Goal: Task Accomplishment & Management: Complete application form

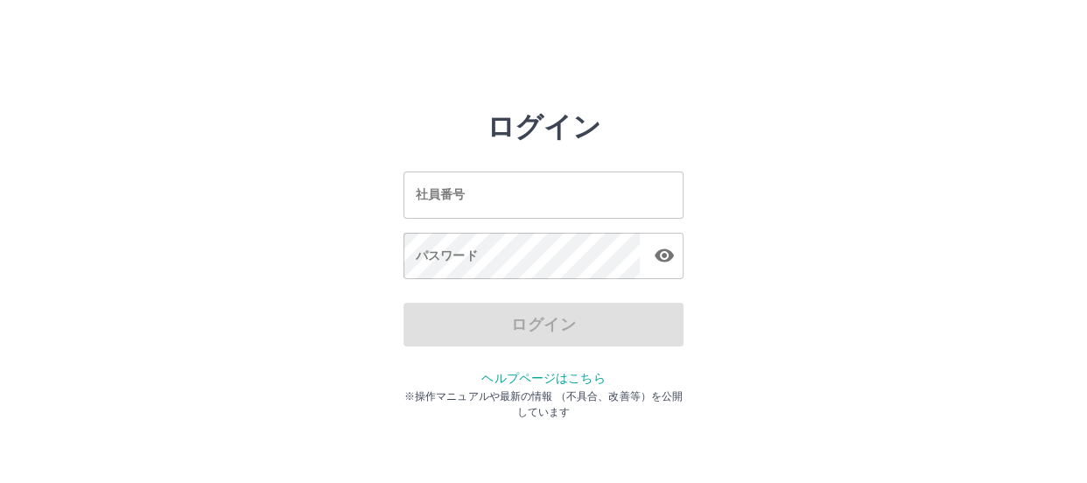
click at [463, 188] on input "社員番号" at bounding box center [544, 195] width 280 height 46
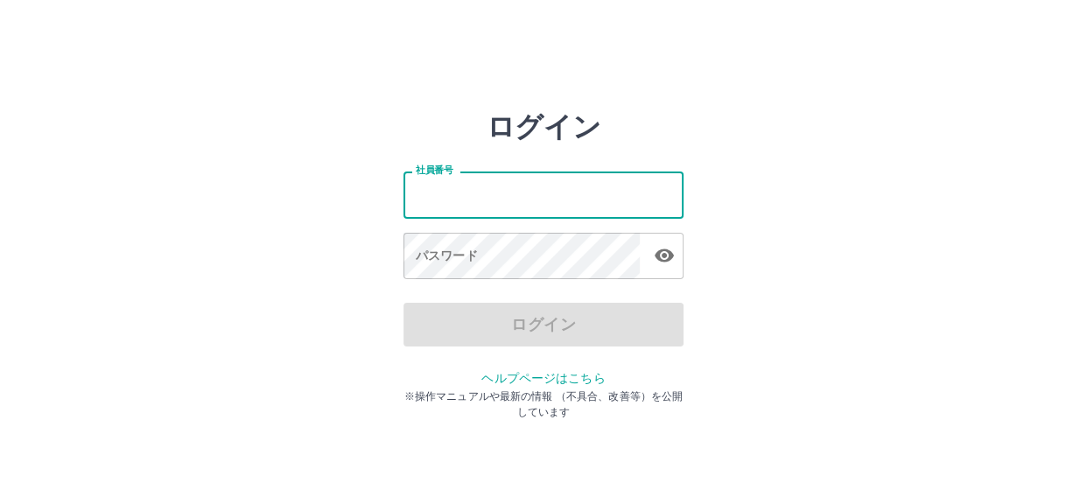
type input "*******"
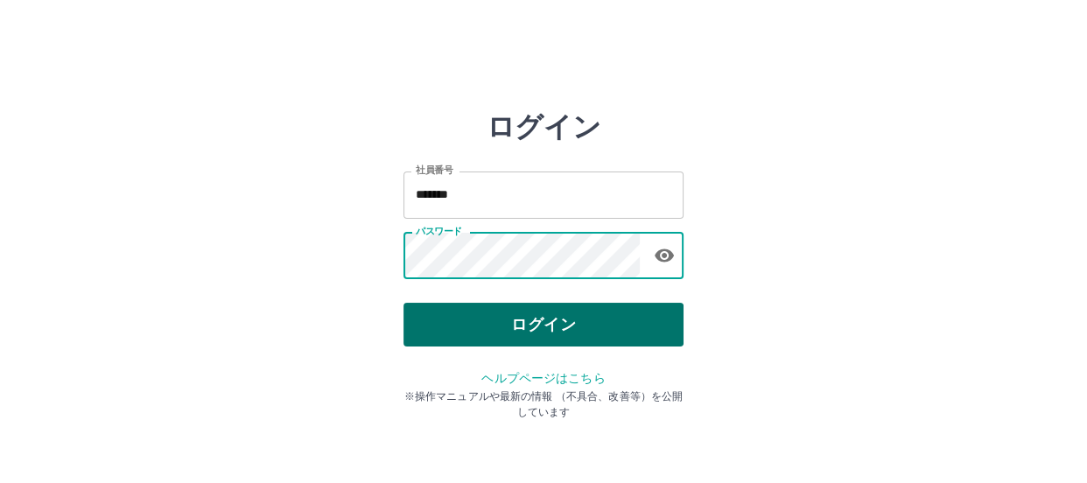
click at [518, 320] on button "ログイン" at bounding box center [544, 325] width 280 height 44
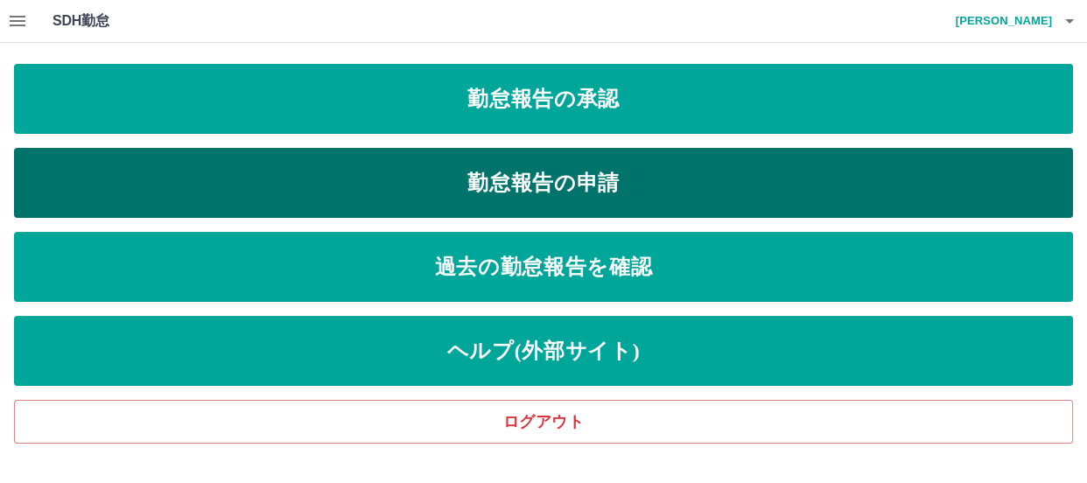
click at [535, 186] on link "勤怠報告の申請" at bounding box center [543, 183] width 1059 height 70
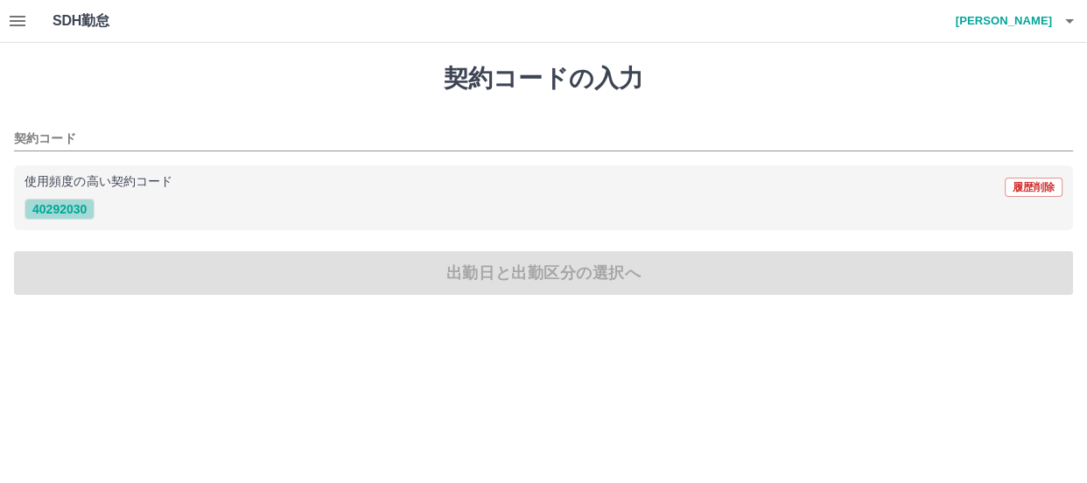
click at [65, 206] on button "40292030" at bounding box center [60, 209] width 70 height 21
type input "********"
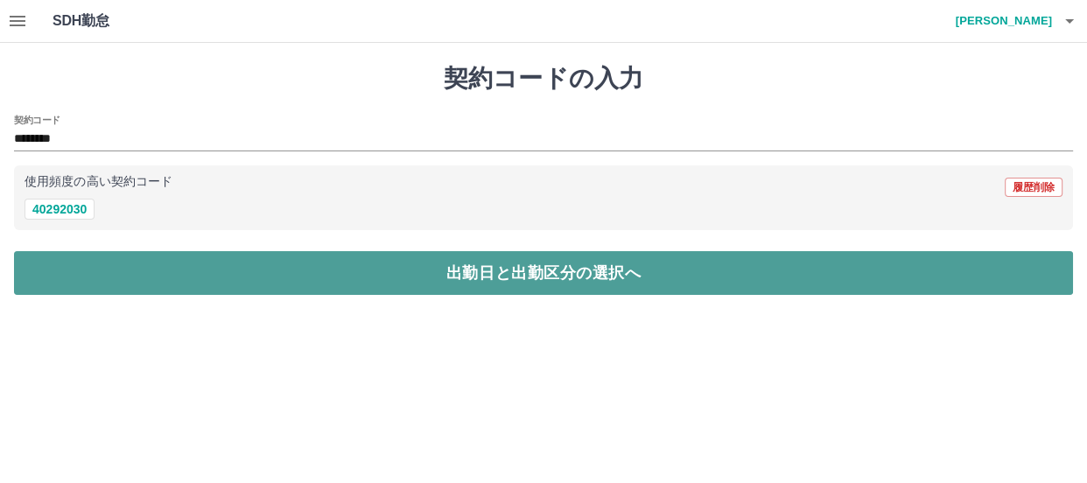
click at [306, 271] on button "出勤日と出勤区分の選択へ" at bounding box center [543, 273] width 1059 height 44
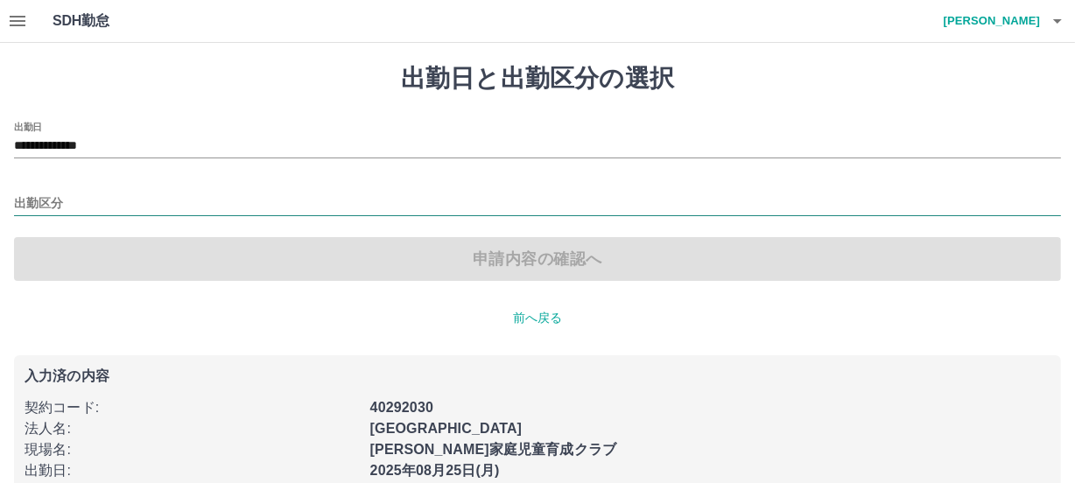
click at [38, 200] on input "出勤区分" at bounding box center [537, 204] width 1047 height 22
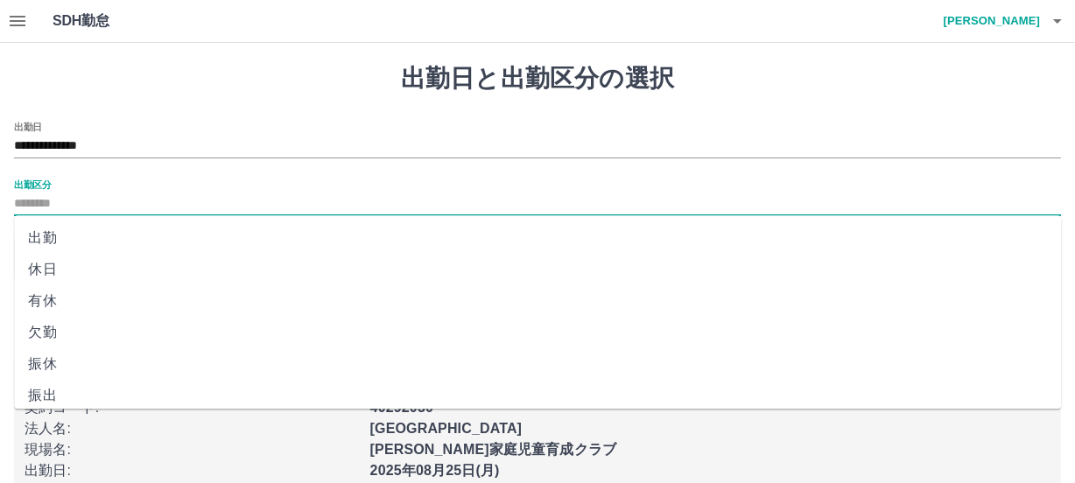
click at [48, 233] on li "出勤" at bounding box center [537, 238] width 1047 height 32
type input "**"
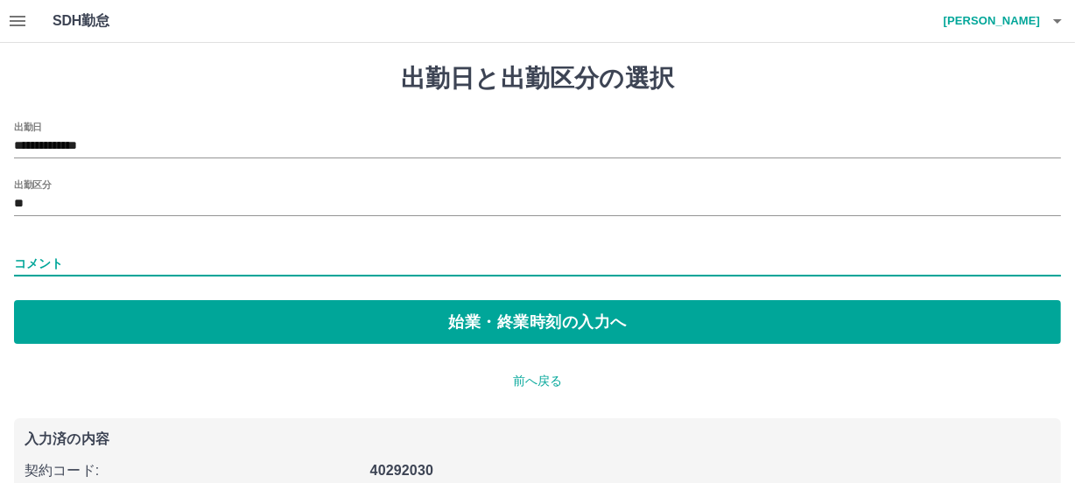
click at [47, 259] on input "コメント" at bounding box center [537, 263] width 1047 height 25
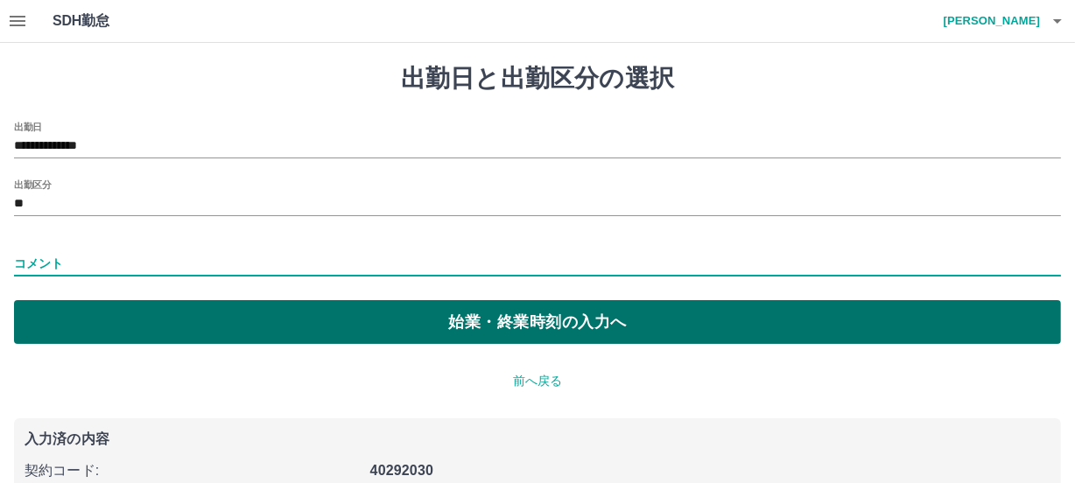
type input "*****"
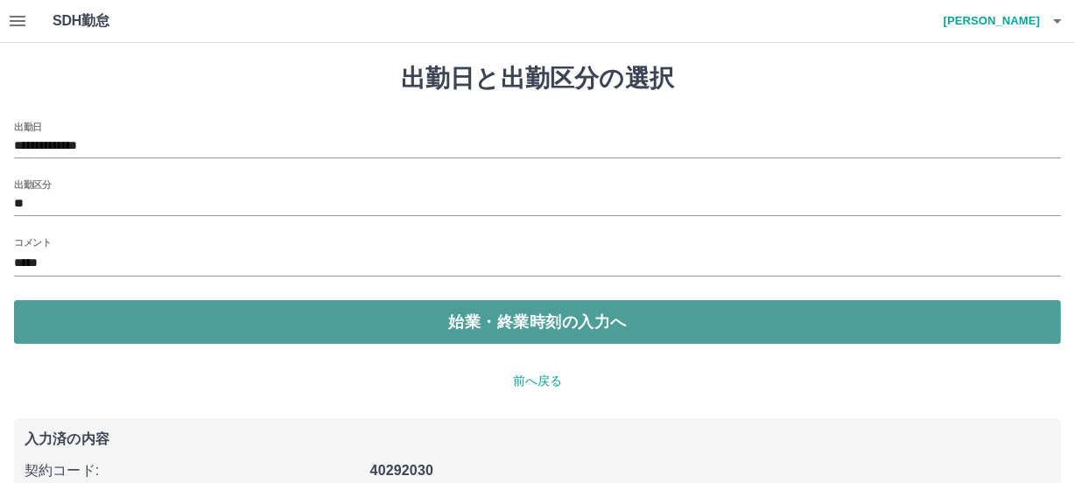
click at [369, 327] on button "始業・終業時刻の入力へ" at bounding box center [537, 322] width 1047 height 44
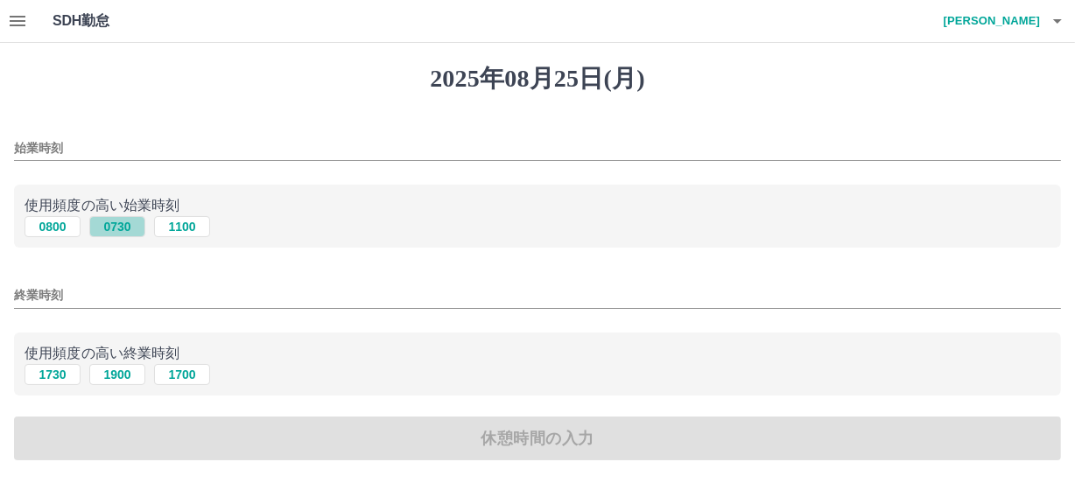
click at [117, 222] on button "0730" at bounding box center [117, 226] width 56 height 21
type input "****"
click at [126, 377] on button "1900" at bounding box center [117, 374] width 56 height 21
type input "****"
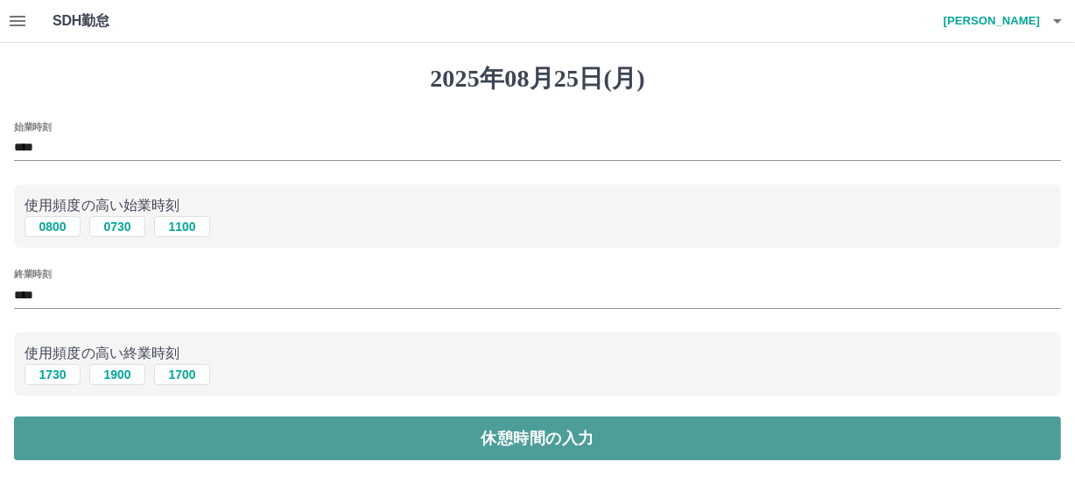
click at [453, 440] on button "休憩時間の入力" at bounding box center [537, 439] width 1047 height 44
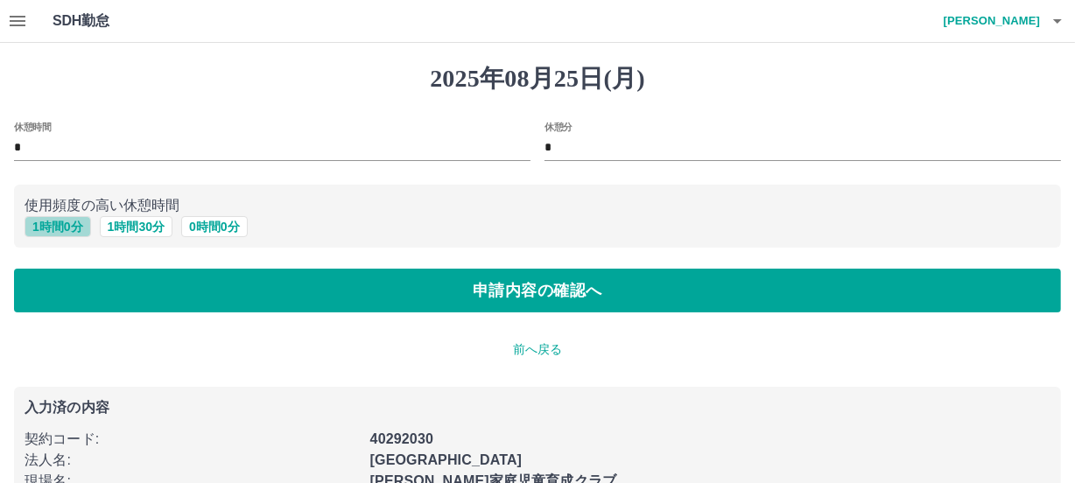
click at [52, 222] on button "1 時間 0 分" at bounding box center [58, 226] width 67 height 21
type input "*"
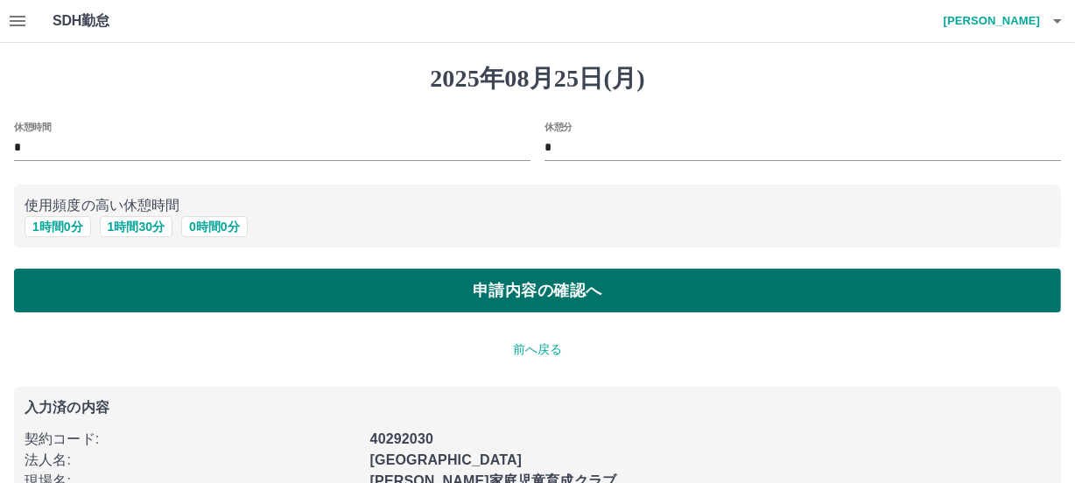
click at [453, 287] on button "申請内容の確認へ" at bounding box center [537, 291] width 1047 height 44
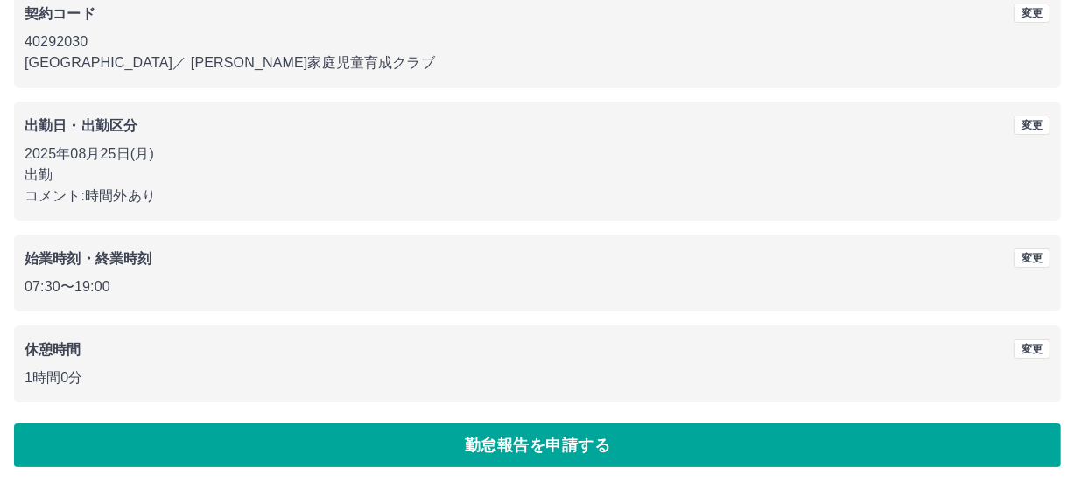
scroll to position [172, 0]
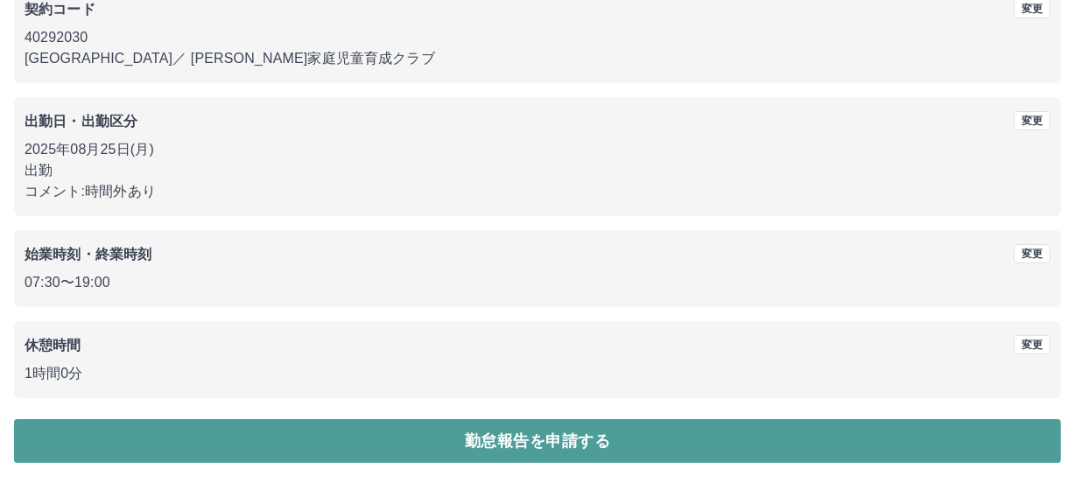
click at [564, 438] on button "勤怠報告を申請する" at bounding box center [537, 441] width 1047 height 44
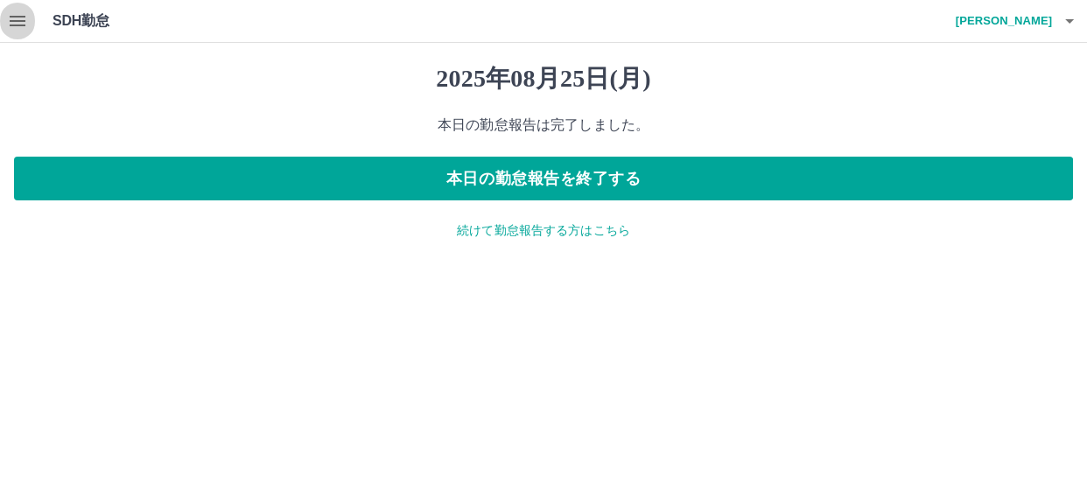
click at [17, 20] on icon "button" at bounding box center [18, 21] width 16 height 11
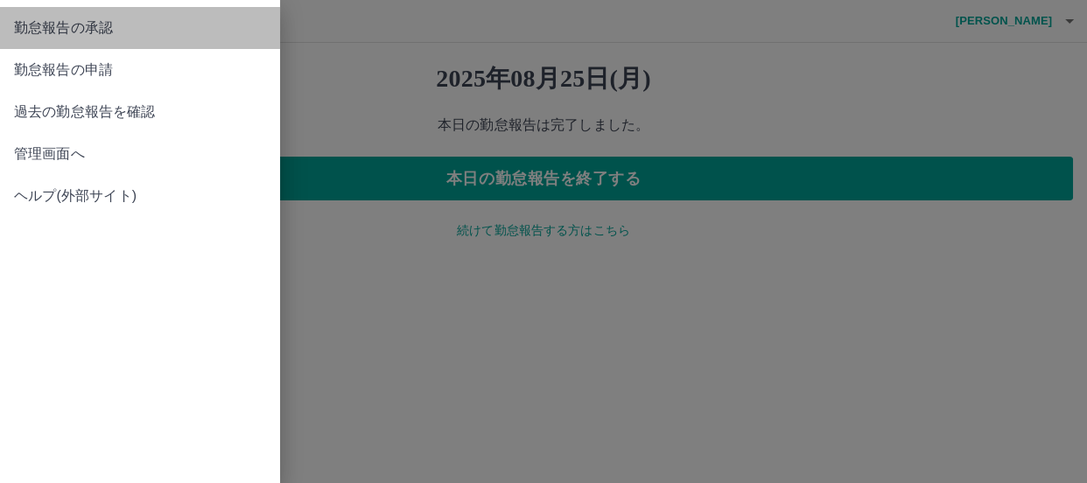
click at [71, 25] on span "勤怠報告の承認" at bounding box center [140, 28] width 252 height 21
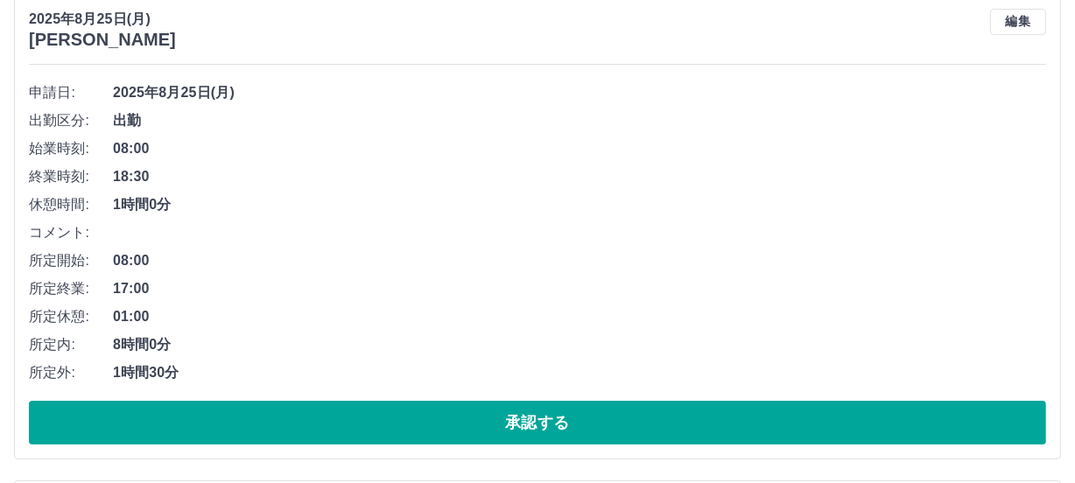
scroll to position [238, 0]
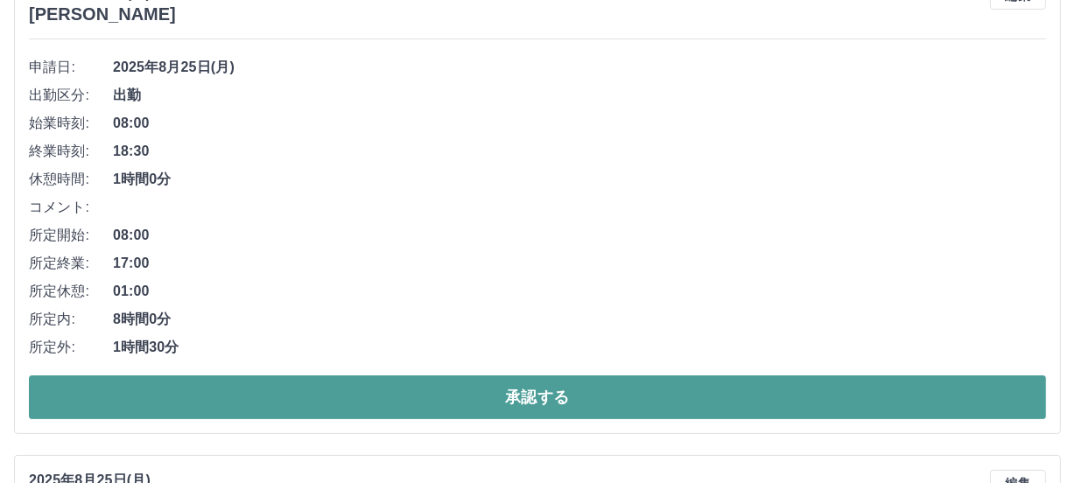
click at [456, 397] on button "承認する" at bounding box center [537, 398] width 1017 height 44
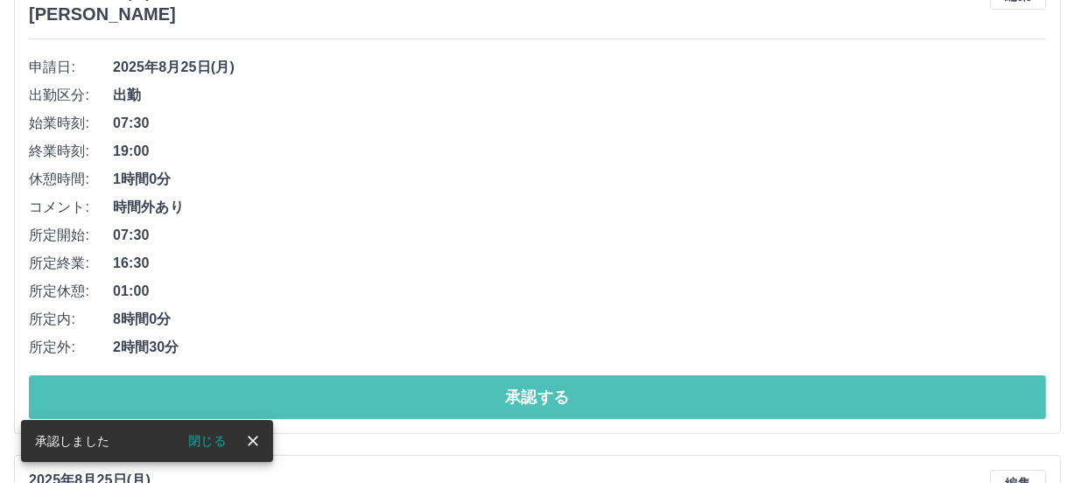
click at [456, 397] on button "承認する" at bounding box center [537, 398] width 1017 height 44
click at [451, 398] on button "承認する" at bounding box center [537, 398] width 1017 height 44
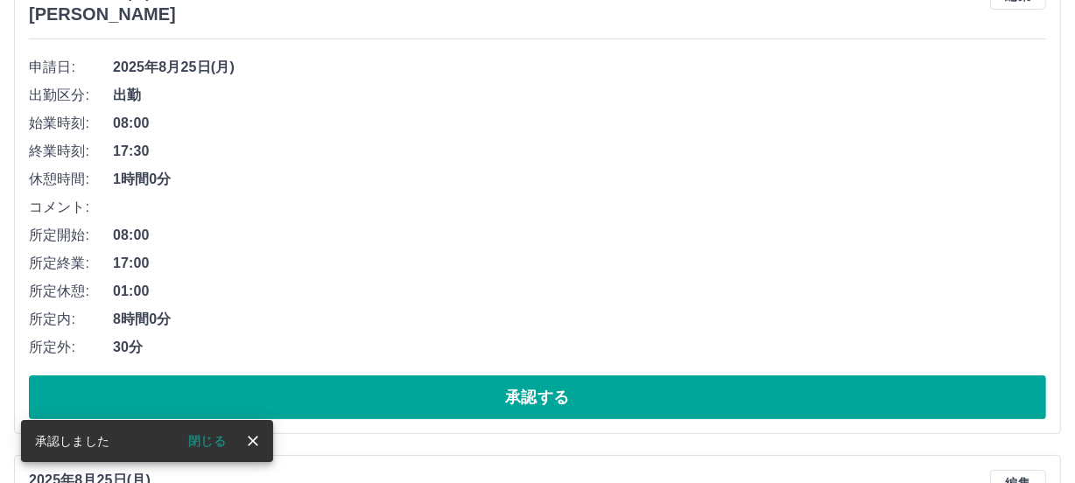
click at [446, 401] on button "承認する" at bounding box center [537, 398] width 1017 height 44
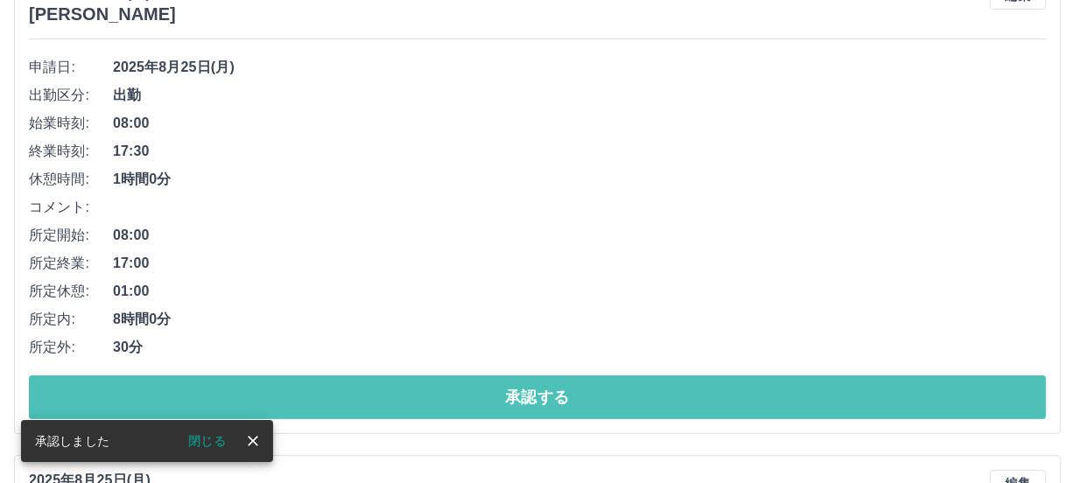
click at [446, 401] on button "承認する" at bounding box center [537, 398] width 1017 height 44
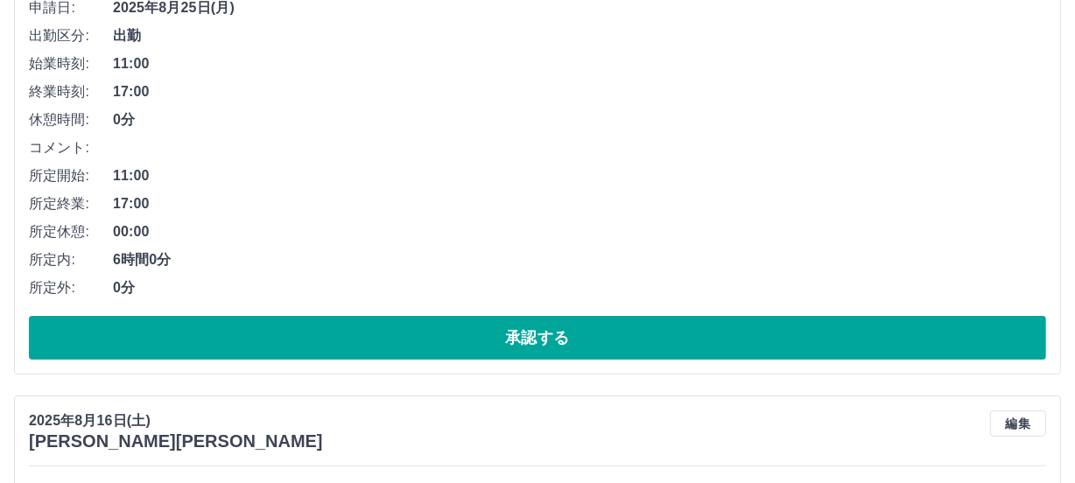
scroll to position [318, 0]
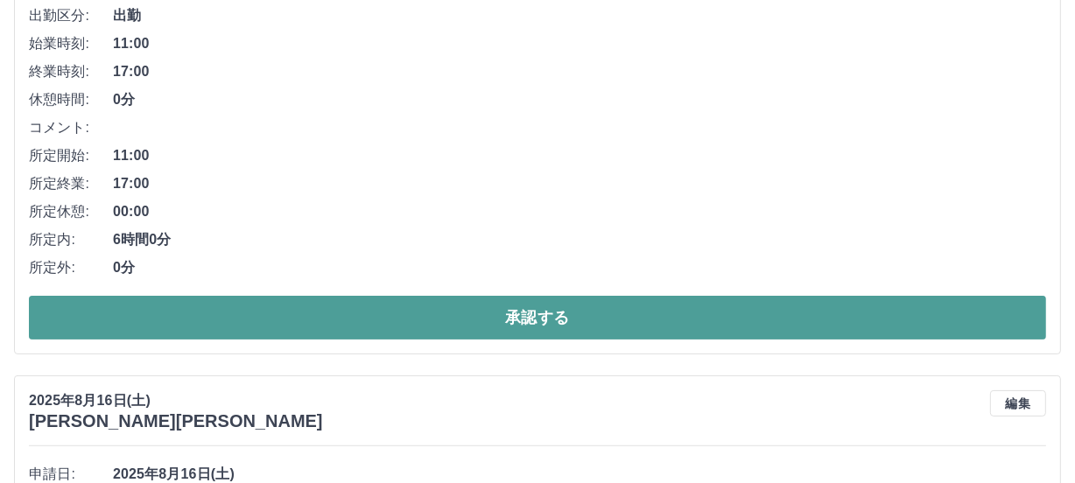
click at [341, 324] on button "承認する" at bounding box center [537, 318] width 1017 height 44
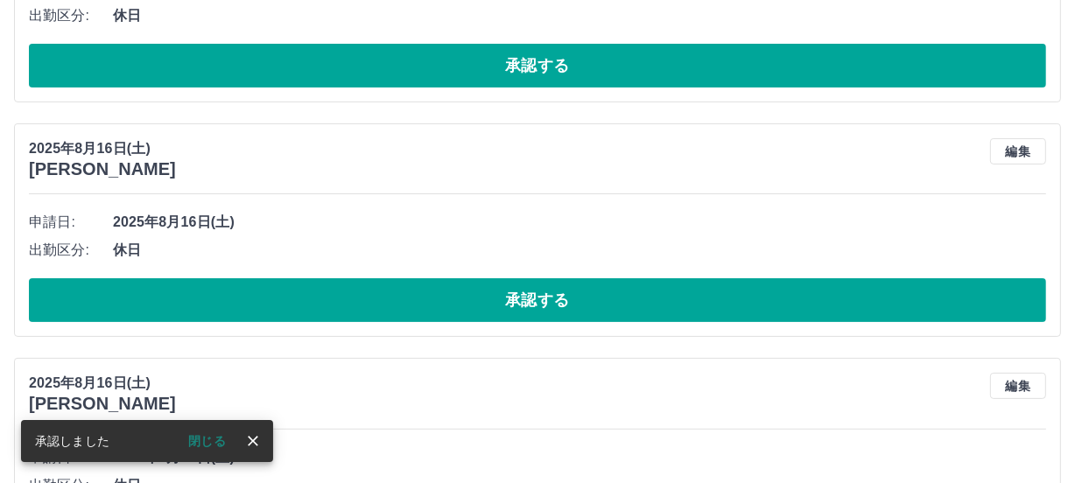
scroll to position [0, 0]
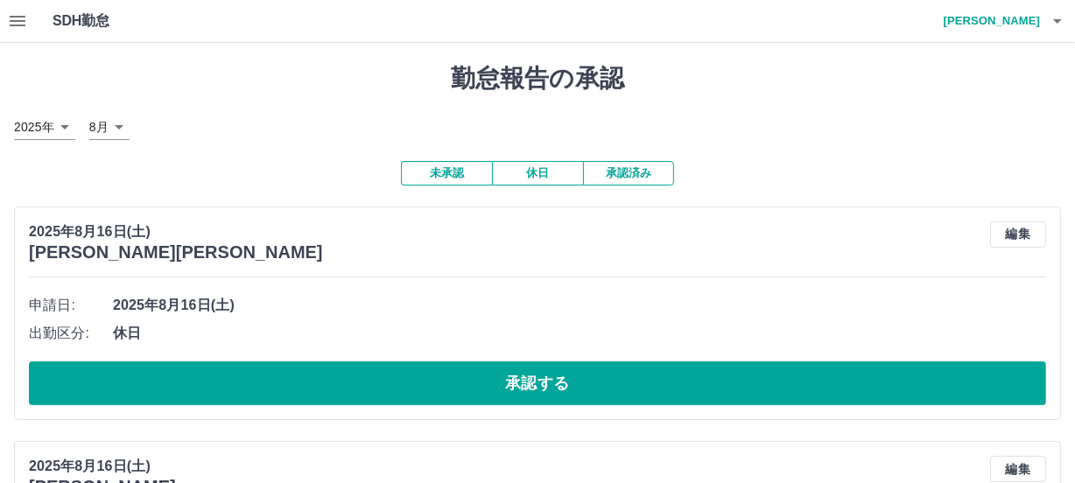
click at [622, 169] on button "承認済み" at bounding box center [628, 173] width 91 height 25
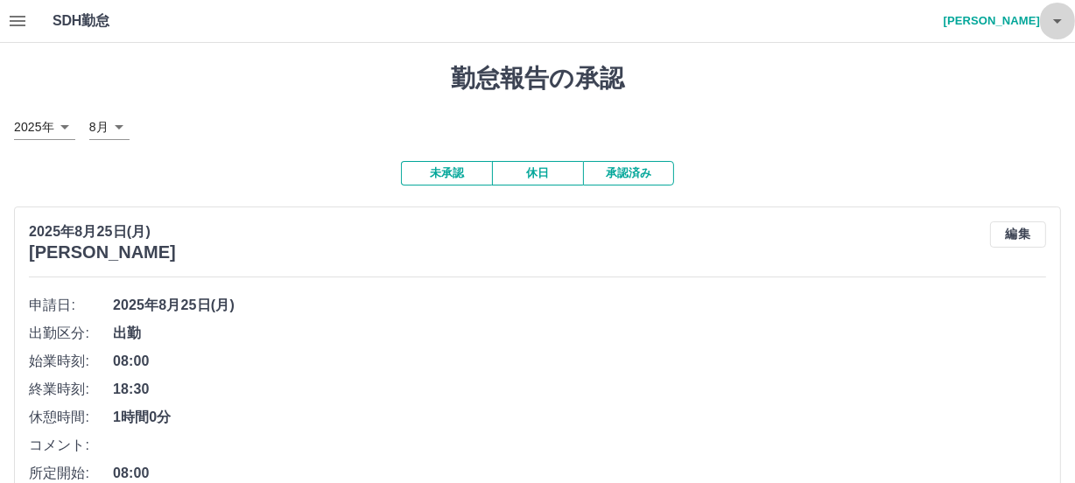
click at [1055, 21] on icon "button" at bounding box center [1057, 21] width 21 height 21
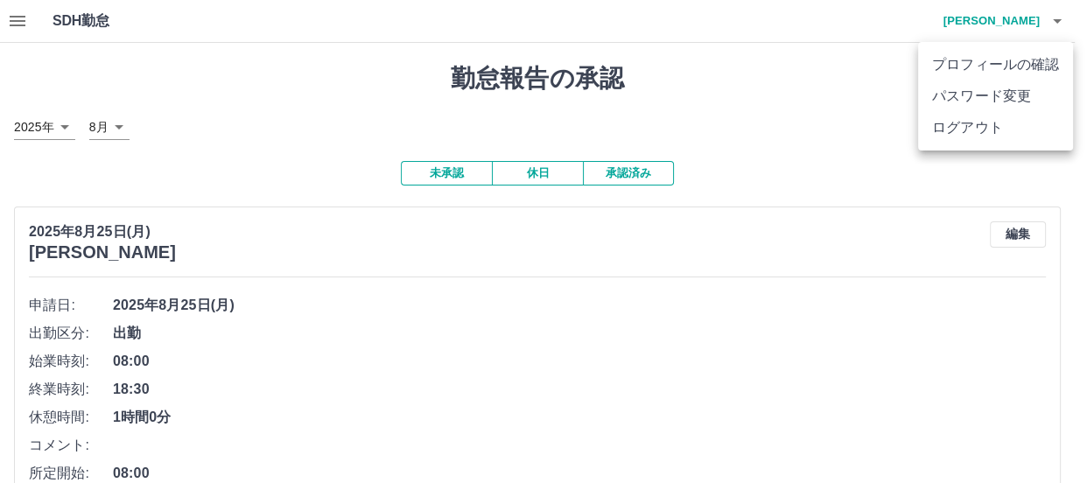
click at [980, 126] on li "ログアウト" at bounding box center [995, 128] width 155 height 32
